Goal: Transaction & Acquisition: Purchase product/service

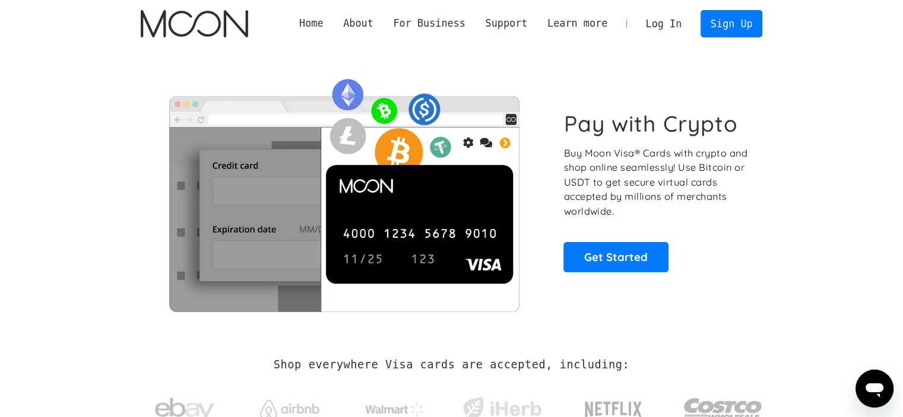
click at [445, 18] on link "Log In" at bounding box center [664, 24] width 56 height 26
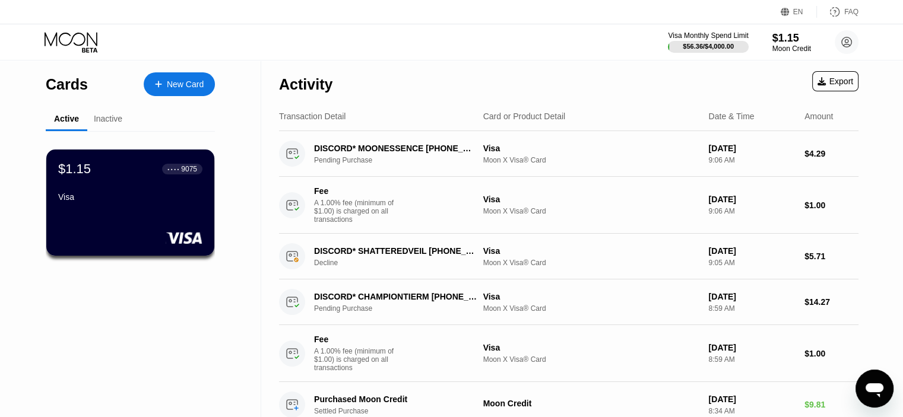
click at [158, 87] on icon at bounding box center [158, 84] width 7 height 8
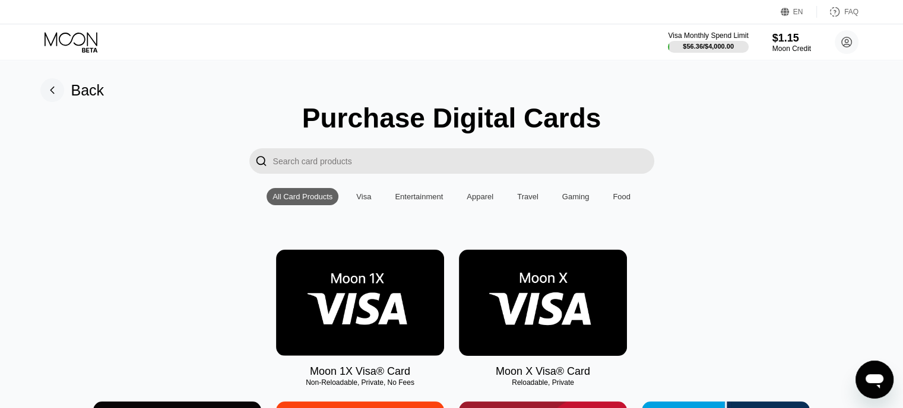
click at [67, 97] on div "Back" at bounding box center [72, 90] width 64 height 24
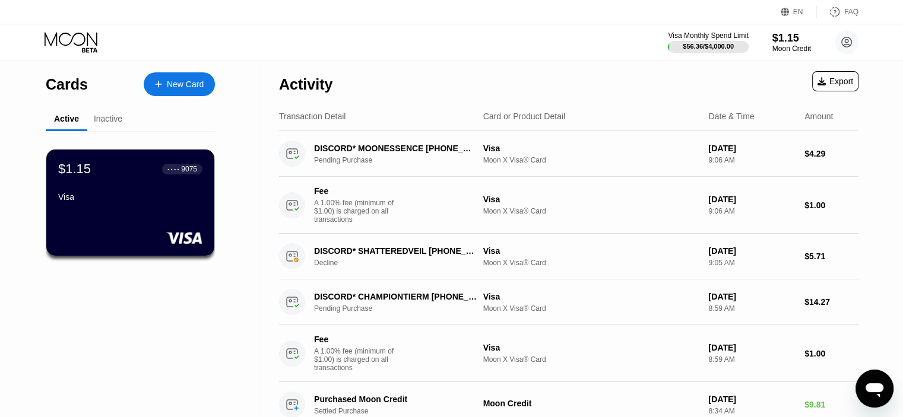
click at [793, 43] on div "$1.15" at bounding box center [791, 38] width 39 height 12
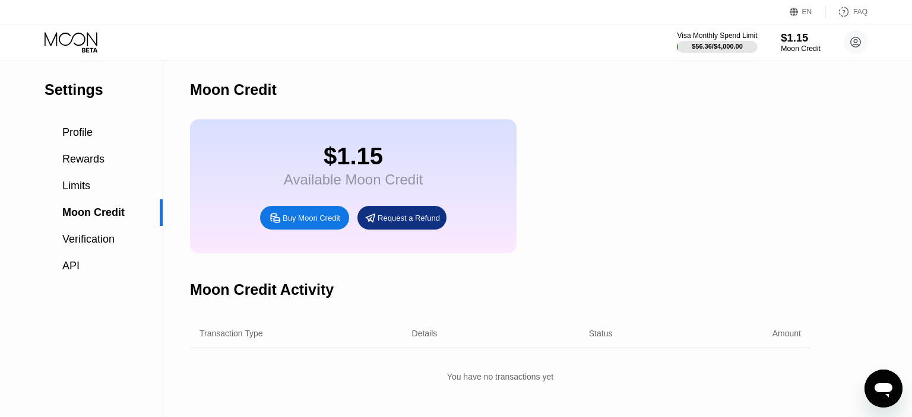
click at [789, 42] on div "$1.15" at bounding box center [800, 37] width 40 height 12
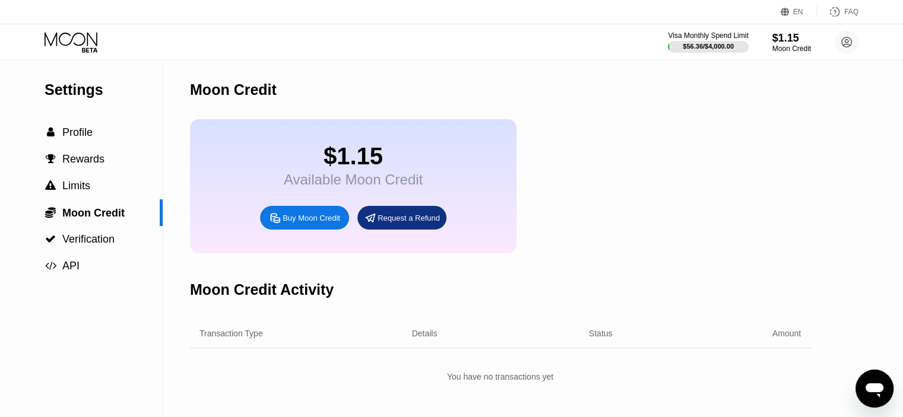
click at [311, 220] on div "Buy Moon Credit" at bounding box center [304, 218] width 89 height 24
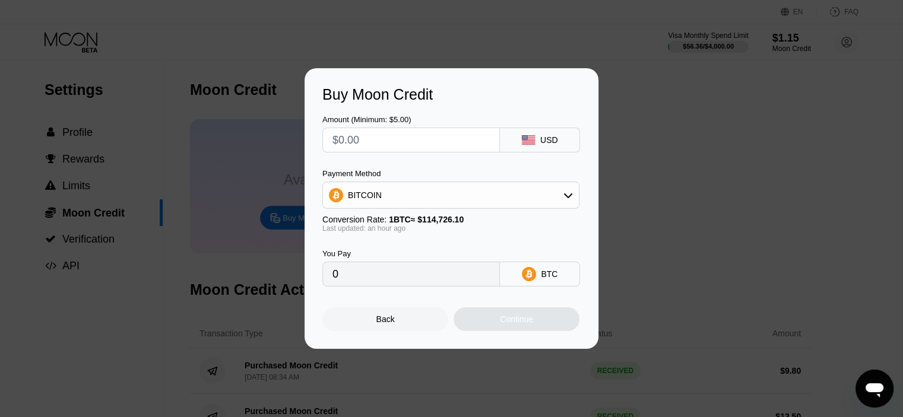
click at [406, 38] on div at bounding box center [456, 208] width 912 height 417
click at [374, 138] on input "text" at bounding box center [410, 140] width 157 height 24
type input "$19"
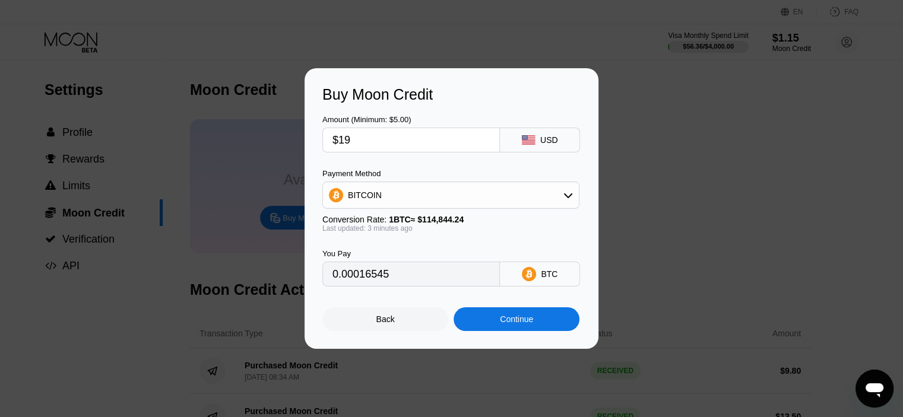
type input "0.00016545"
type input "$19"
click at [527, 324] on div "Continue" at bounding box center [516, 319] width 33 height 9
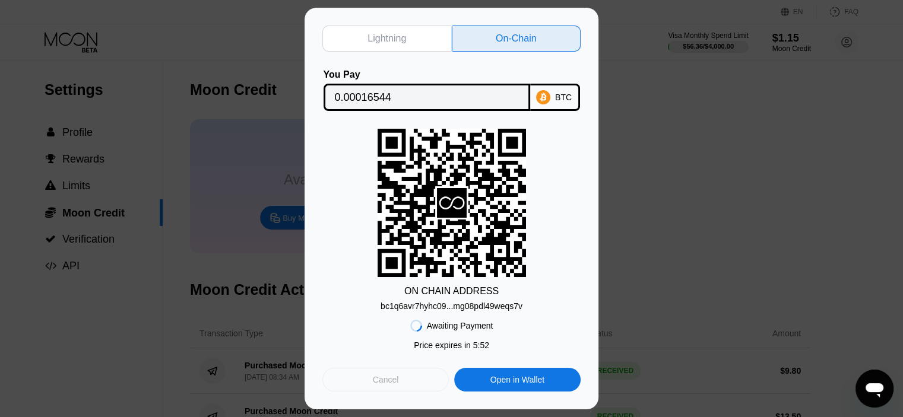
click at [385, 382] on div "Cancel" at bounding box center [386, 380] width 26 height 11
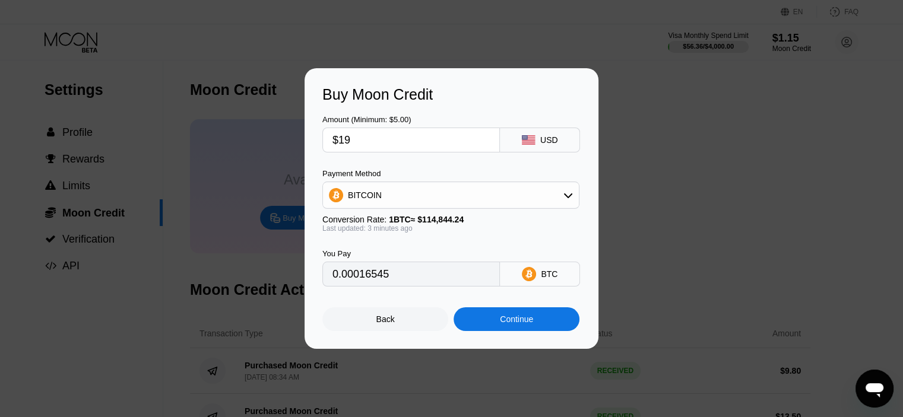
click at [415, 136] on input "$19" at bounding box center [410, 140] width 157 height 24
type input "0.00016544"
type input "$1"
type input "0.00000871"
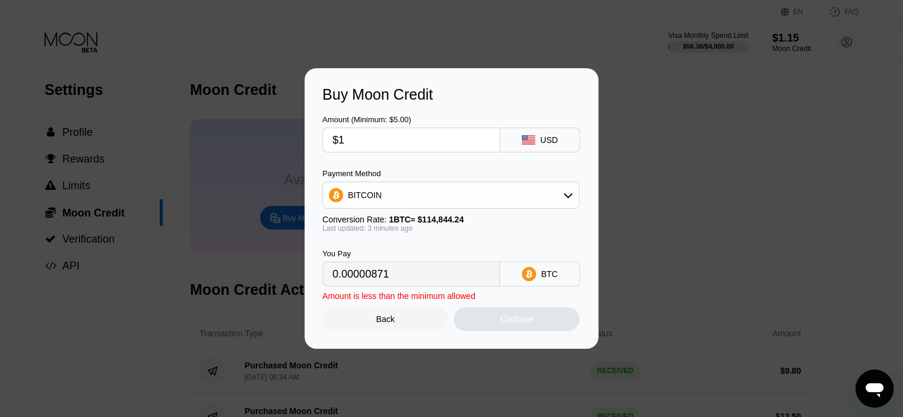
type input "$18"
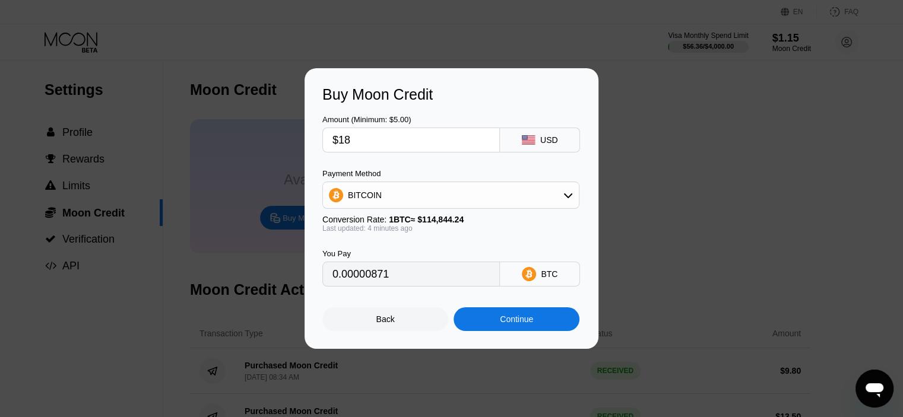
type input "0.00015673"
type input "$18.7"
type input "0.00016283"
type input "$18.8"
type input "0.00016370"
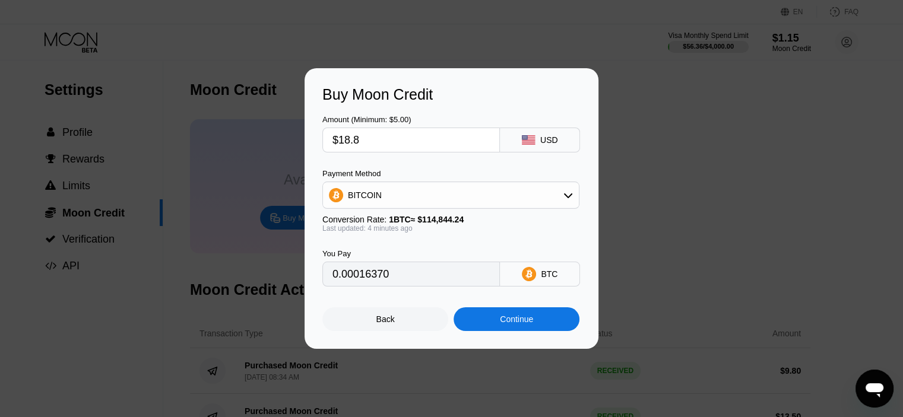
type input "$18.8"
click at [548, 327] on div "Continue" at bounding box center [516, 319] width 126 height 24
